Goal: Transaction & Acquisition: Book appointment/travel/reservation

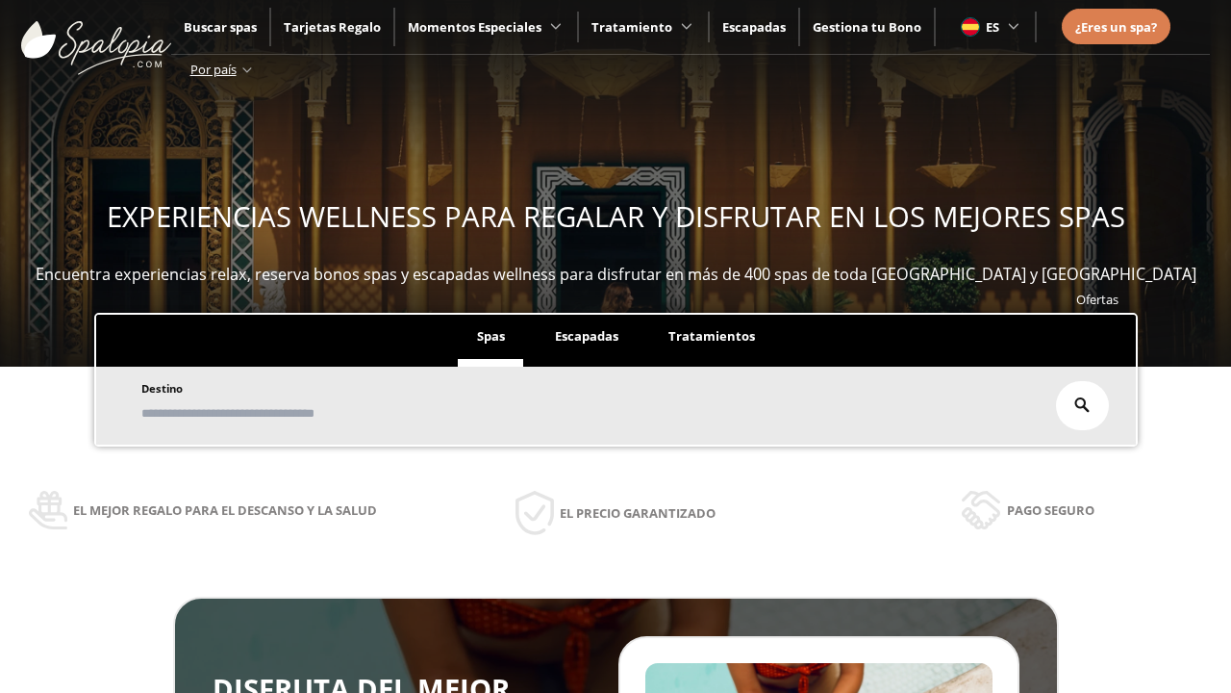
click at [587, 327] on span "Escapadas" at bounding box center [586, 335] width 63 height 17
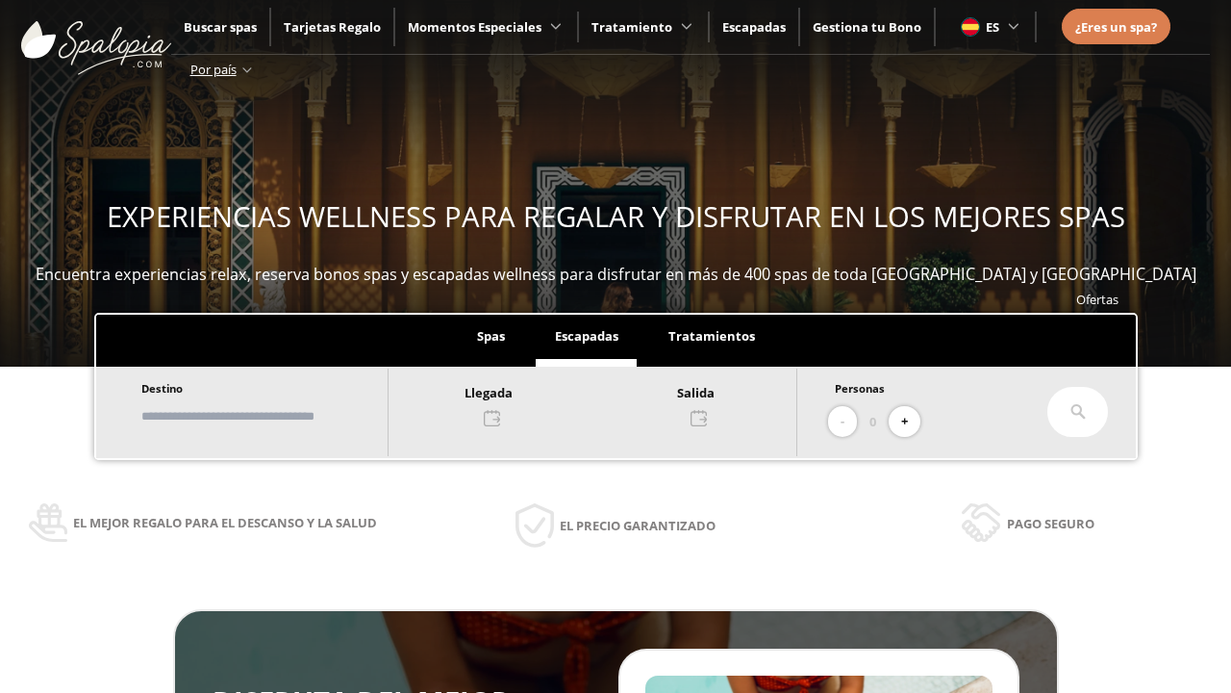
scroll to position [327, 0]
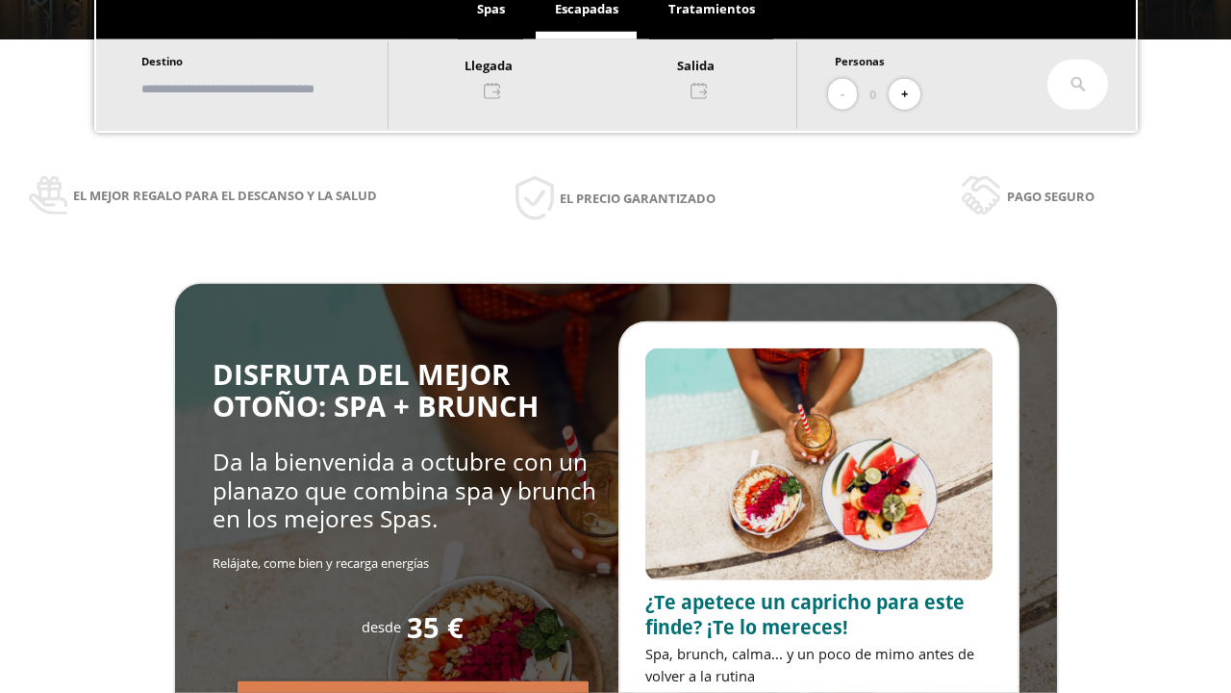
click at [271, 88] on input "text" at bounding box center [256, 89] width 240 height 34
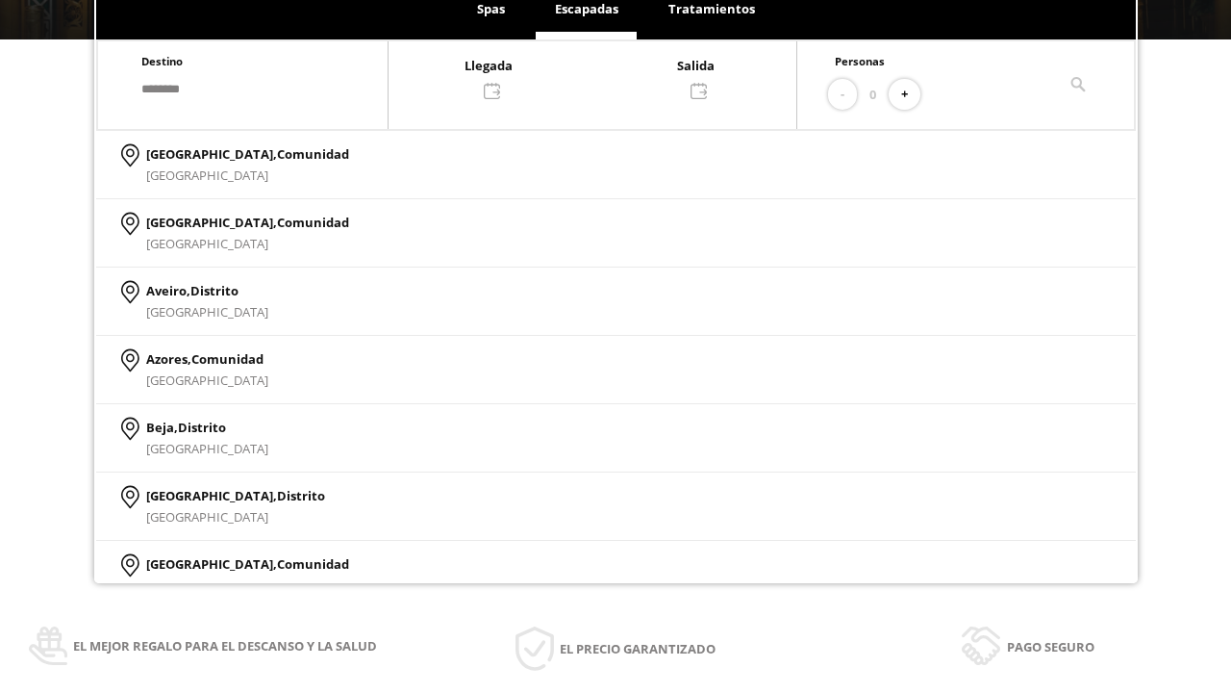
click at [612, 76] on div at bounding box center [593, 77] width 408 height 46
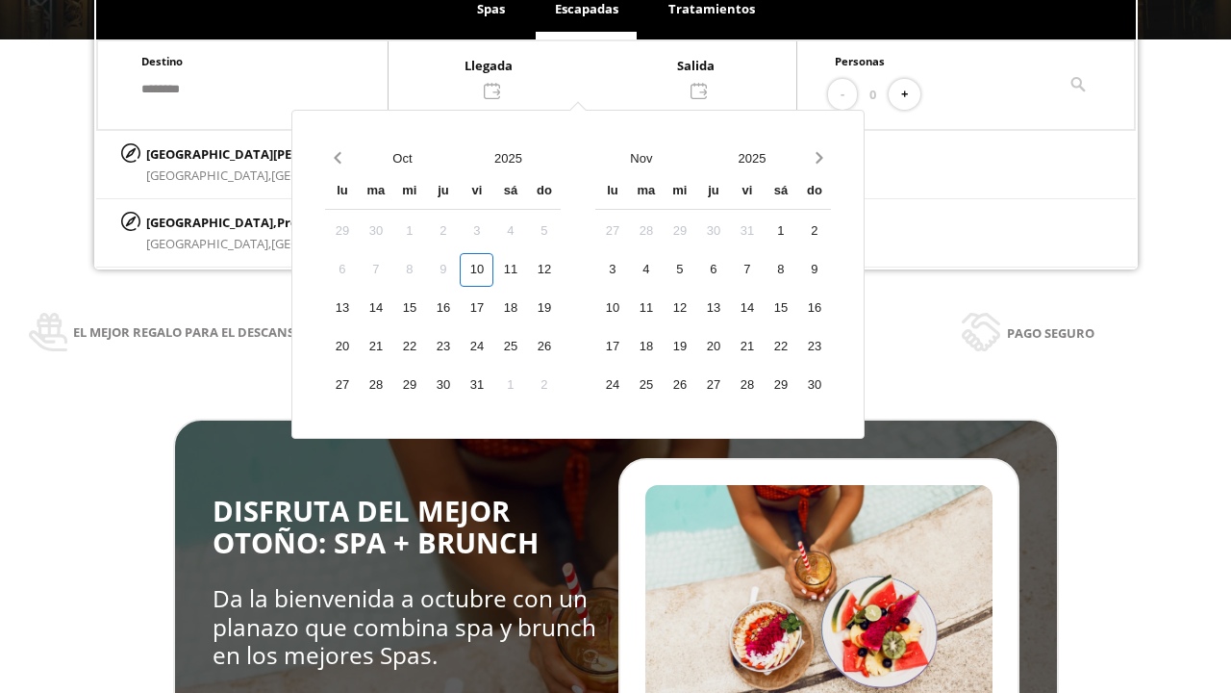
click at [561, 287] on div "12" at bounding box center [544, 270] width 34 height 34
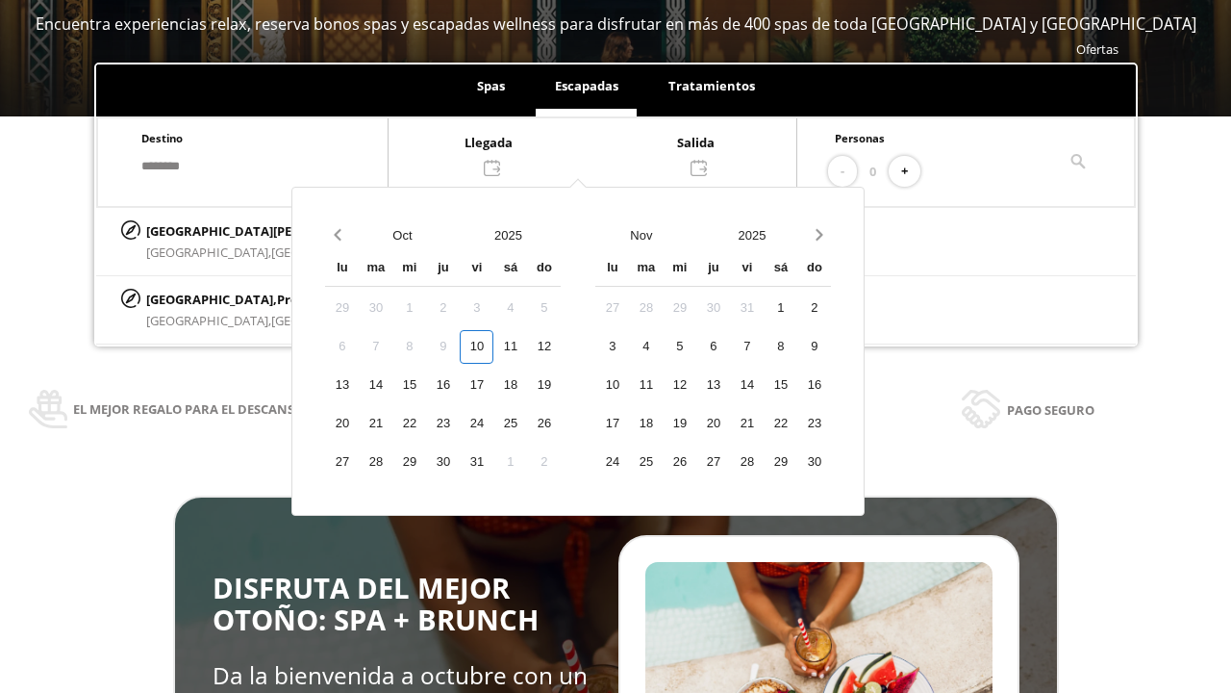
click at [359, 385] on div "13" at bounding box center [342, 385] width 34 height 34
click at [911, 171] on button "+" at bounding box center [905, 172] width 32 height 32
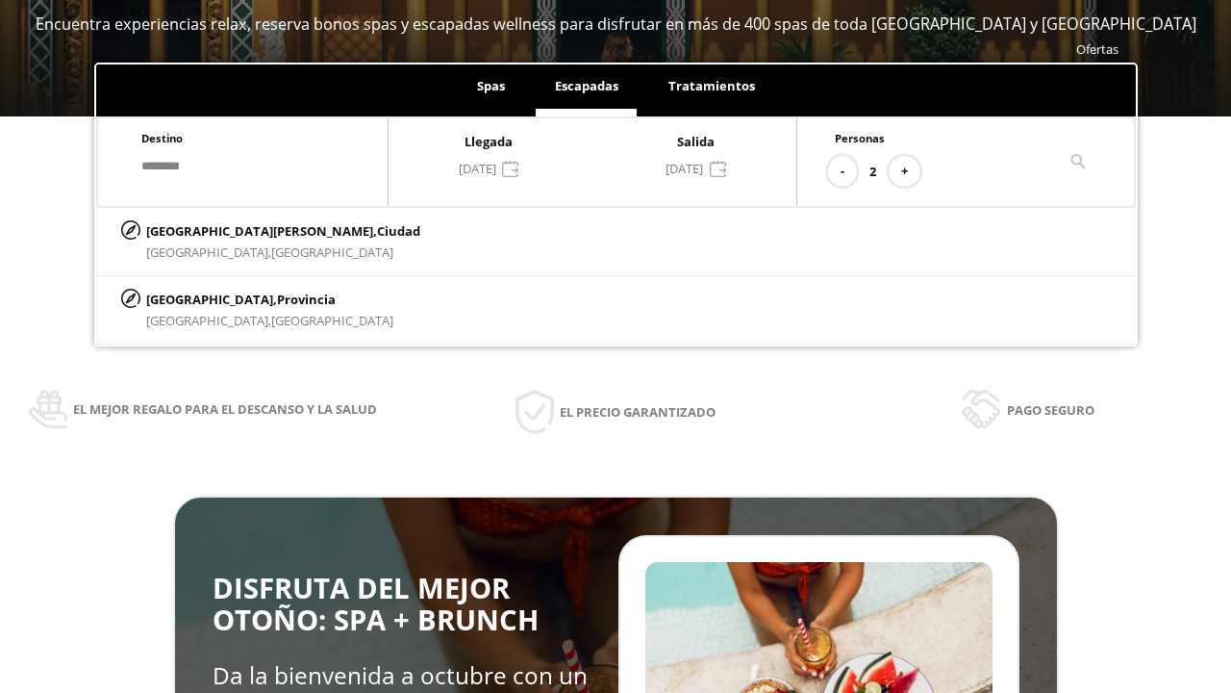
click at [241, 230] on p "[GEOGRAPHIC_DATA][PERSON_NAME], [GEOGRAPHIC_DATA]" at bounding box center [283, 230] width 274 height 21
type input "**********"
